Goal: Transaction & Acquisition: Purchase product/service

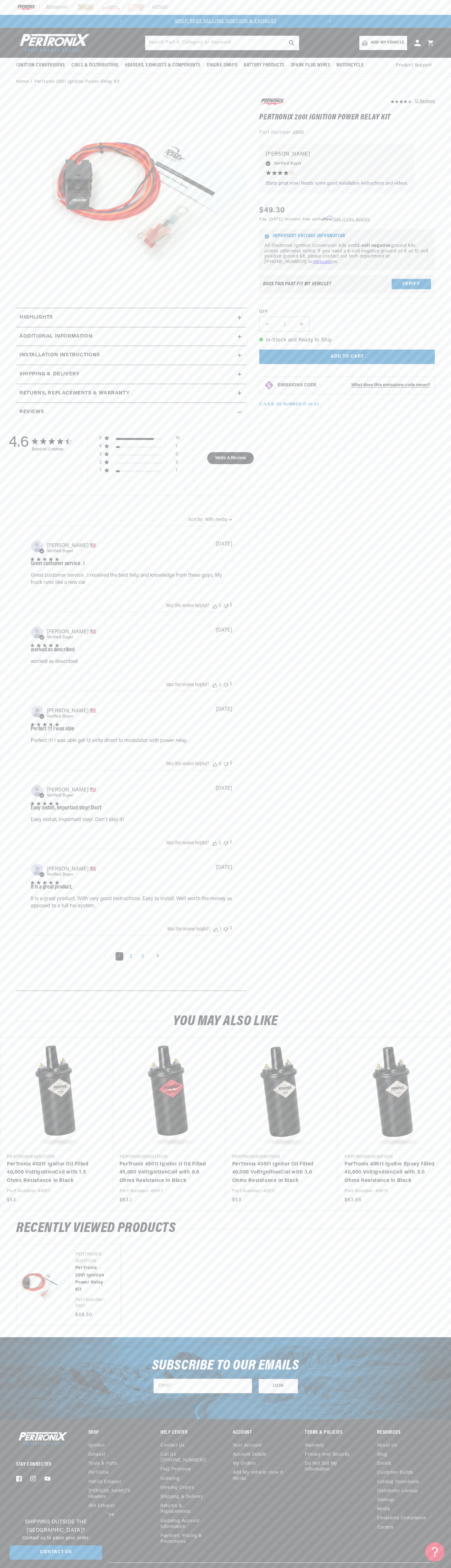
click at [343, 18] on slideshow-component "SHOP BEST SELLING IGNITION & EXHAUST FREE SHIPPING ON ORDERS OVER $109" at bounding box center [225, 21] width 451 height 13
click at [424, 1160] on link "PerTronix 40611 Ignitor Epoxy Filled 40,000 Volt Ignition Coil with 3.0 Ohms Re…" at bounding box center [391, 1172] width 93 height 25
click at [375, 1568] on html "Skip to content Your cart Your cart is empty Get the right parts the first time…" at bounding box center [225, 784] width 451 height 1568
click at [12, 1036] on div "You may also like Vendor Pertronix Ignition PerTronix 40011 Ignitor Oil Filled …" at bounding box center [225, 1106] width 451 height 209
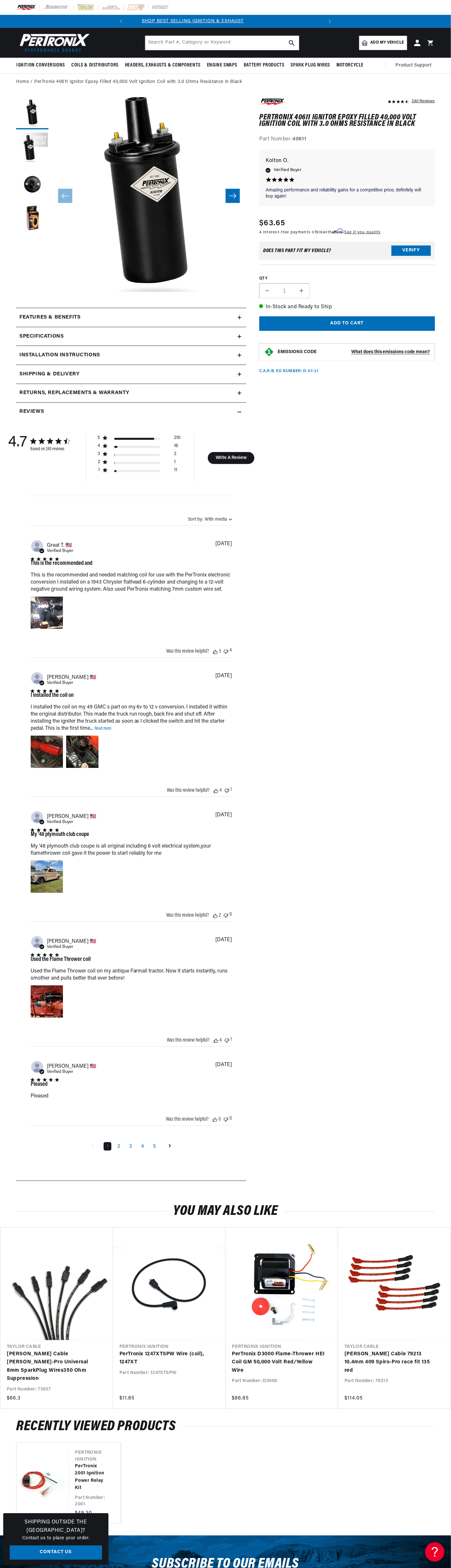
scroll to position [0, 196]
